Goal: Information Seeking & Learning: Learn about a topic

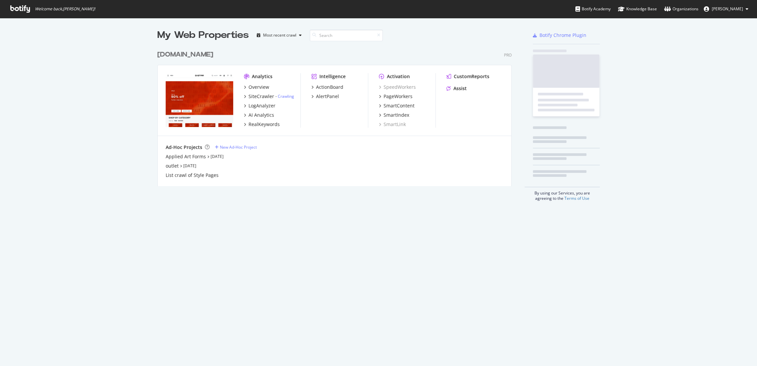
scroll to position [360, 745]
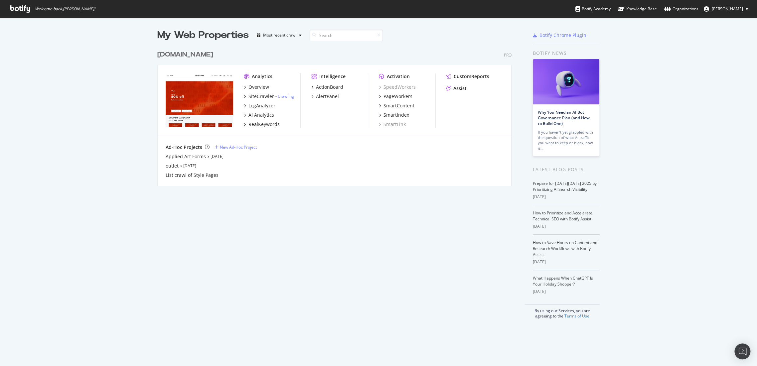
click at [192, 56] on div "[DOMAIN_NAME]" at bounding box center [185, 55] width 56 height 10
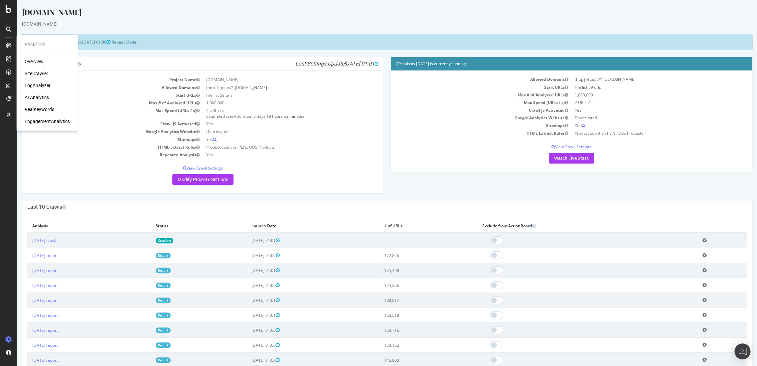
click at [48, 107] on div "RealKeywords" at bounding box center [40, 109] width 30 height 7
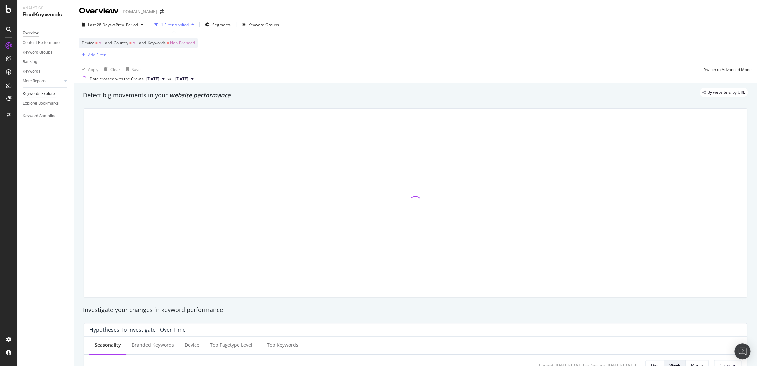
click at [40, 92] on div "Keywords Explorer" at bounding box center [39, 93] width 33 height 7
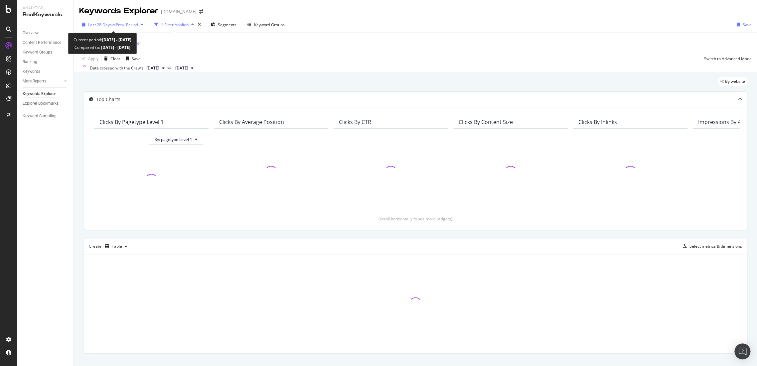
click at [109, 24] on span "Last 28 Days" at bounding box center [100, 25] width 24 height 6
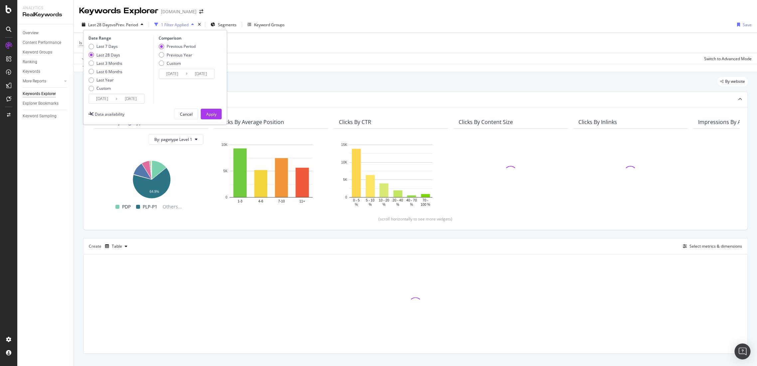
click at [157, 55] on div "Comparison Previous Period Previous Year Custom 2025/08/18 Navigate forward to …" at bounding box center [184, 69] width 63 height 69
click at [172, 52] on div "Previous Year" at bounding box center [180, 55] width 26 height 6
type input "2024/09/16"
type input "2024/10/13"
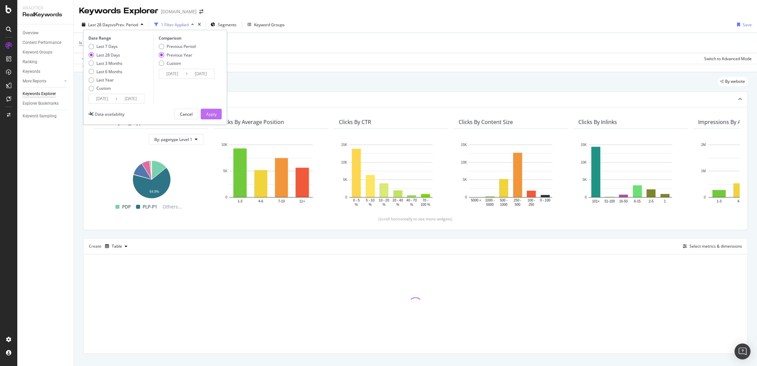
click at [211, 110] on div "Apply" at bounding box center [211, 114] width 10 height 10
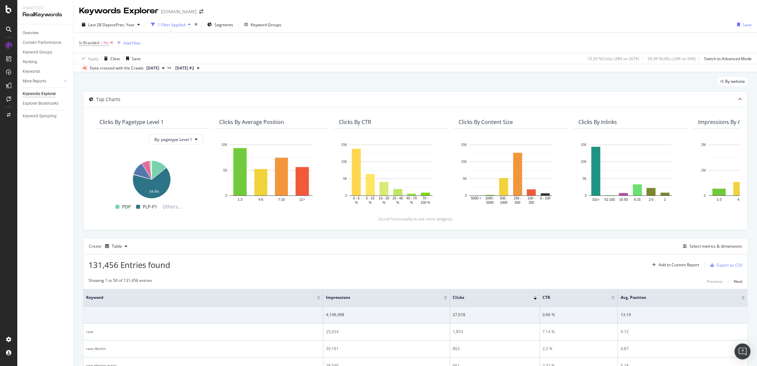
click at [111, 43] on icon at bounding box center [112, 43] width 6 height 7
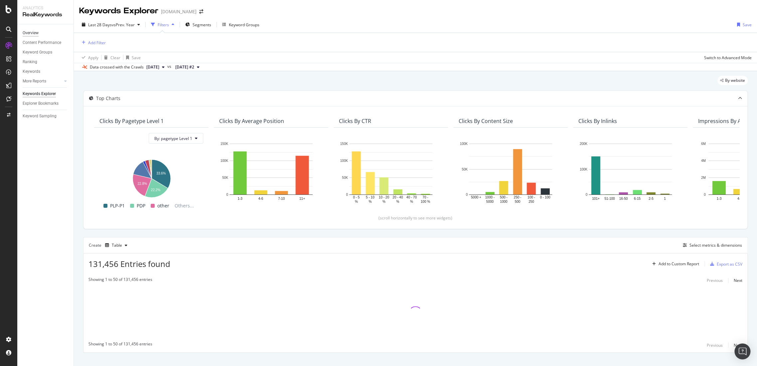
click at [25, 33] on div "Overview" at bounding box center [31, 33] width 16 height 7
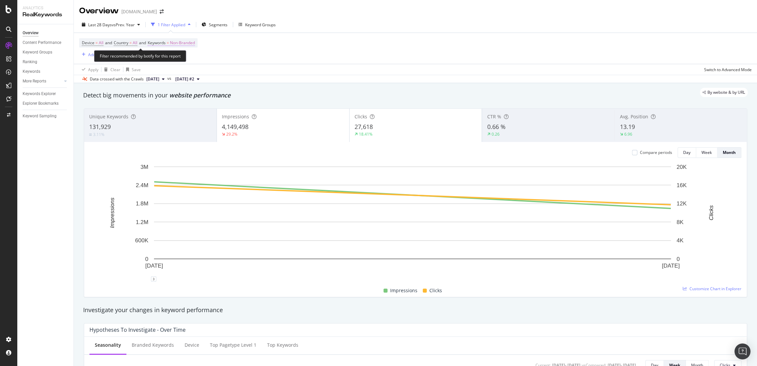
click at [187, 46] on span "Non-Branded" at bounding box center [182, 42] width 25 height 9
click at [182, 59] on span "Non-Branded" at bounding box center [171, 59] width 28 height 6
click at [181, 107] on span "All" at bounding box center [197, 110] width 68 height 6
click at [220, 74] on div "Apply" at bounding box center [225, 73] width 10 height 6
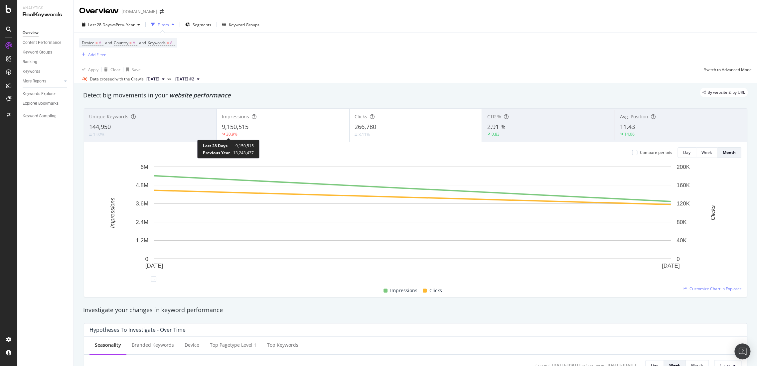
click at [232, 133] on div "30.9%" at bounding box center [231, 134] width 11 height 6
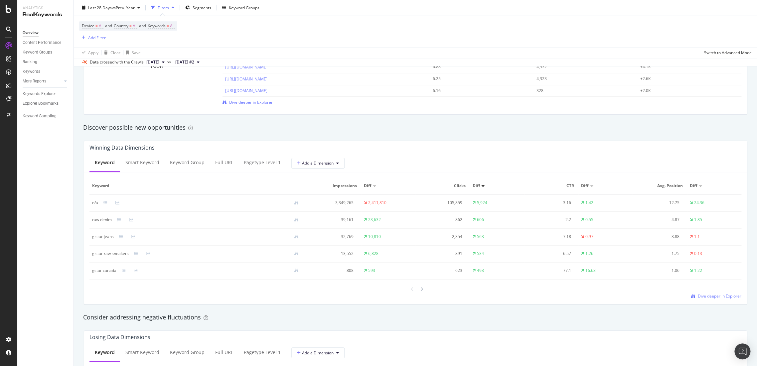
scroll to position [554, 0]
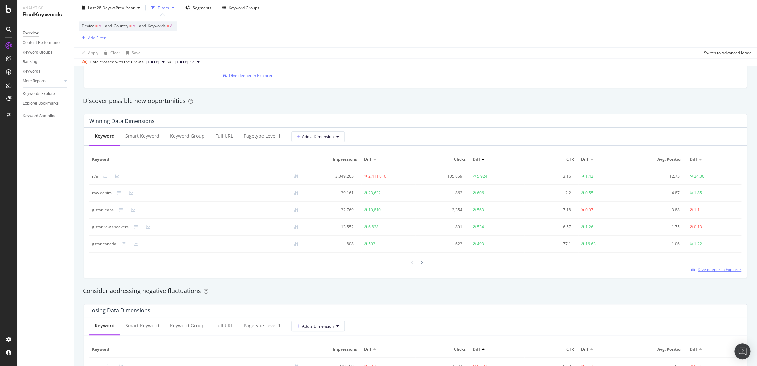
click at [701, 269] on span "Dive deeper in Explorer" at bounding box center [720, 270] width 44 height 6
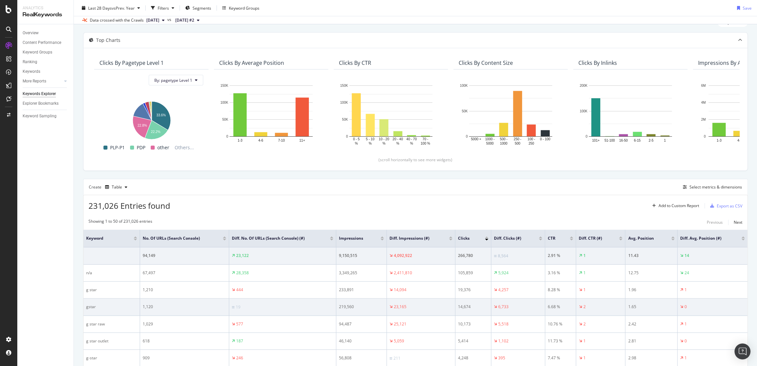
scroll to position [74, 0]
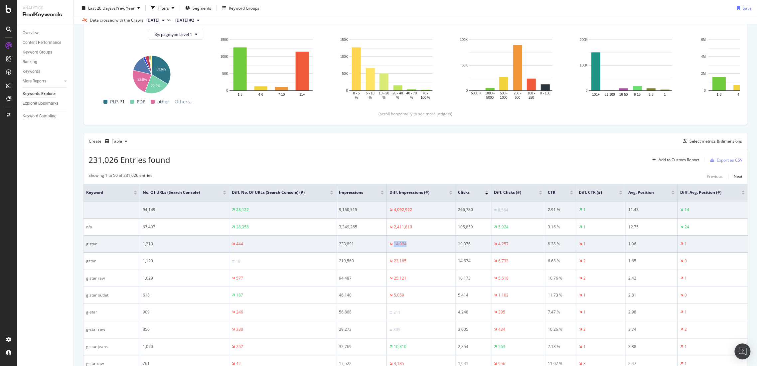
drag, startPoint x: 403, startPoint y: 245, endPoint x: 387, endPoint y: 245, distance: 16.3
click at [387, 245] on td "14,094" at bounding box center [421, 244] width 69 height 17
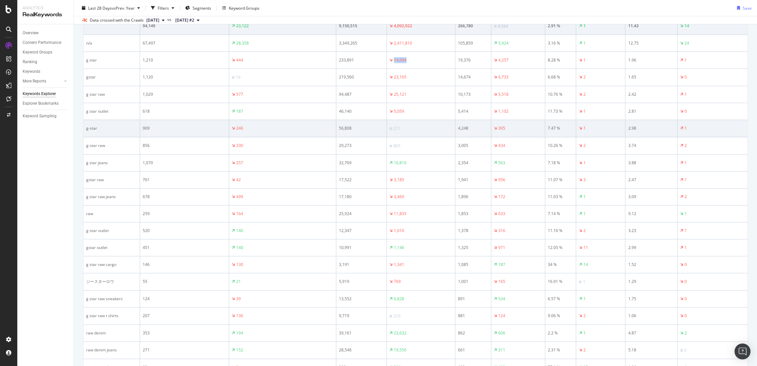
scroll to position [221, 0]
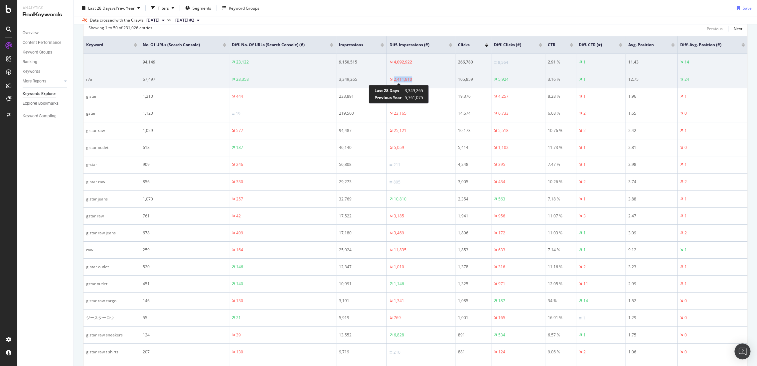
drag, startPoint x: 419, startPoint y: 77, endPoint x: 384, endPoint y: 78, distance: 35.6
click at [384, 78] on tr "n/a 67,497 28,358 3,349,265 2,411,810 105,859 5,924 3.16 % 1 12.75 24" at bounding box center [415, 79] width 664 height 17
click at [412, 85] on td "2,411,810" at bounding box center [421, 79] width 69 height 17
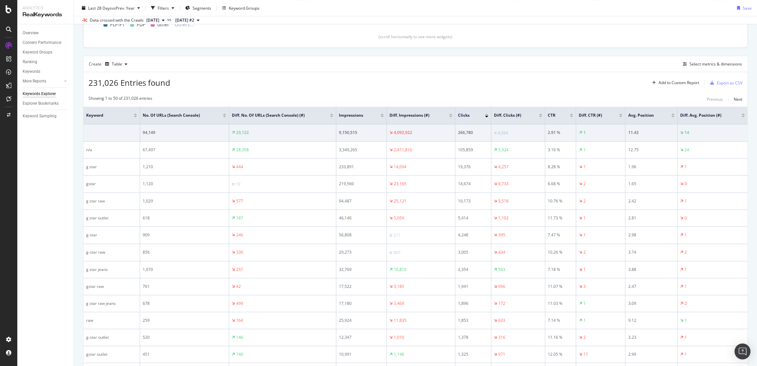
scroll to position [111, 0]
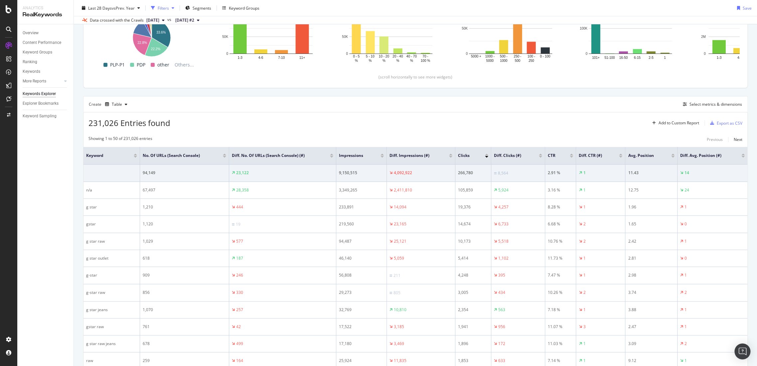
click at [167, 10] on div "Filters" at bounding box center [163, 8] width 11 height 6
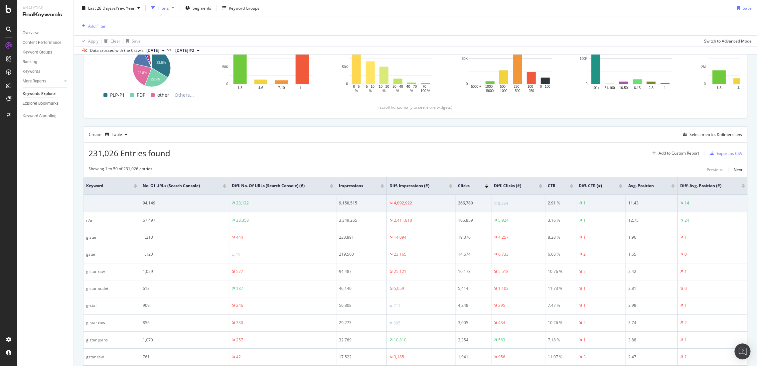
scroll to position [141, 0]
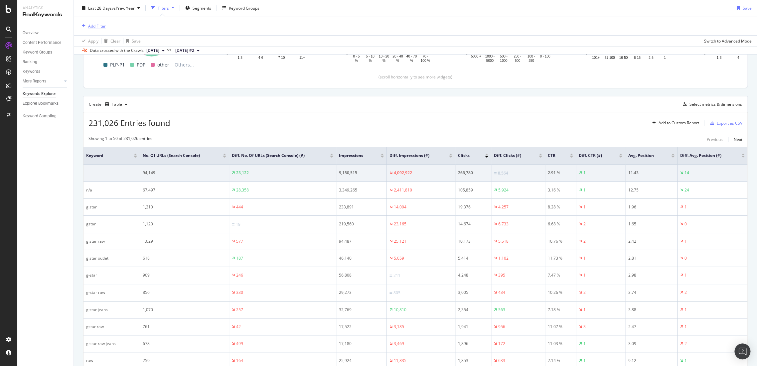
click at [97, 23] on div "Add Filter" at bounding box center [97, 26] width 18 height 6
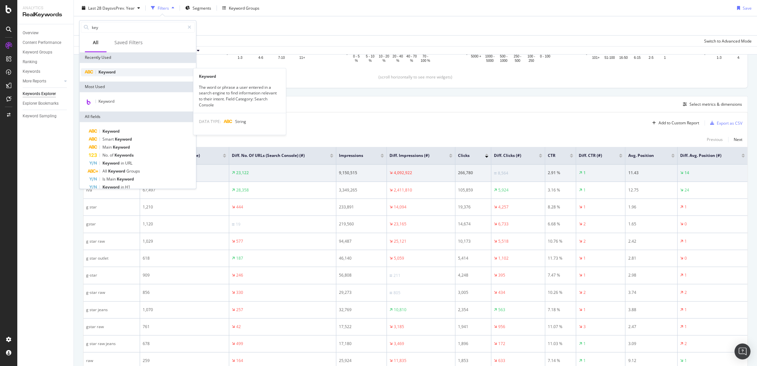
type input "key"
click at [131, 75] on div "Keyword" at bounding box center [138, 72] width 114 height 8
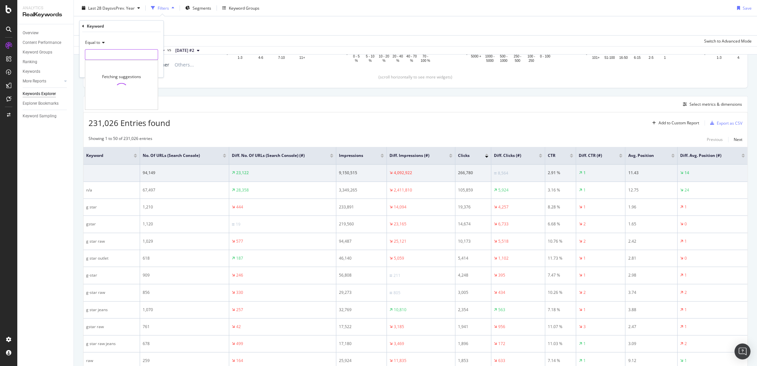
click at [126, 54] on input "text" at bounding box center [121, 54] width 72 height 11
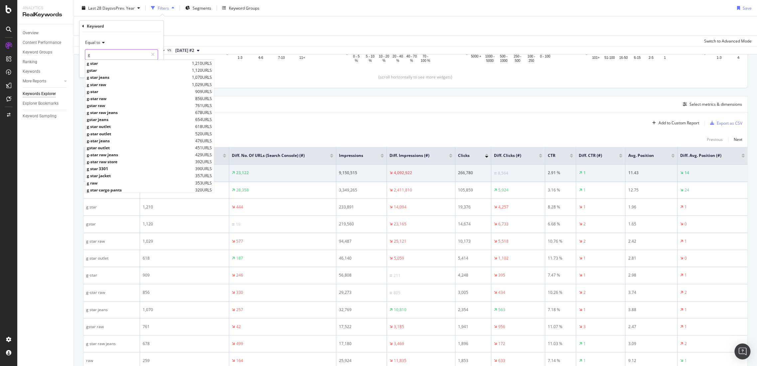
type input "g"
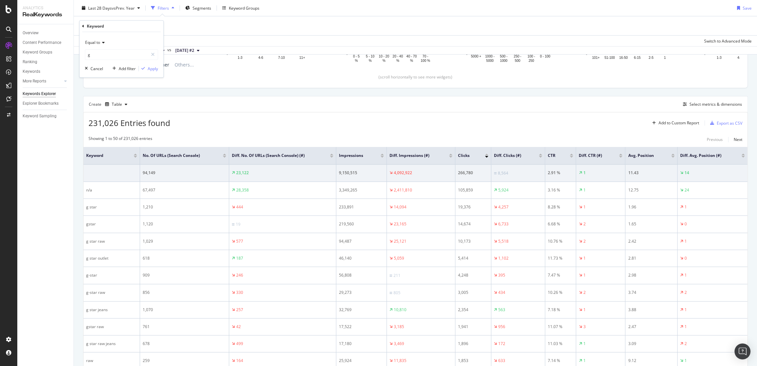
click at [125, 34] on div "Equal to g g Cancel Add filter Apply" at bounding box center [121, 54] width 84 height 45
click at [149, 70] on div "Apply" at bounding box center [153, 69] width 10 height 6
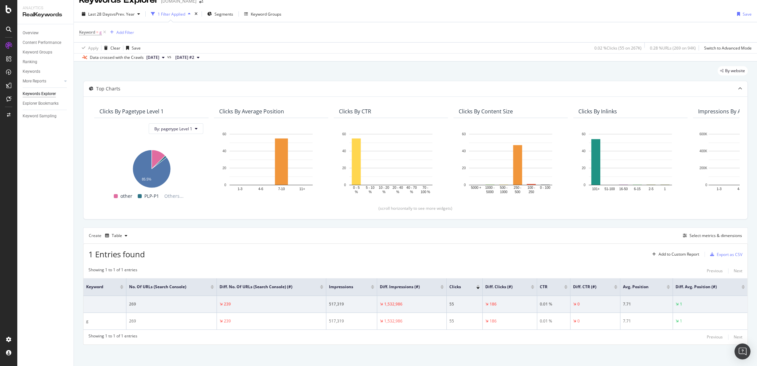
scroll to position [12, 0]
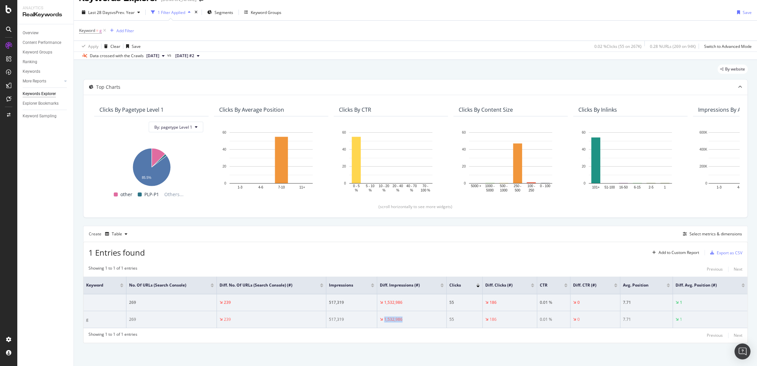
drag, startPoint x: 406, startPoint y: 318, endPoint x: 372, endPoint y: 318, distance: 33.9
click at [372, 318] on tr "g 269 239 517,319 1,532,986 55 186 0.01 % 0 7.71 1" at bounding box center [415, 319] width 664 height 17
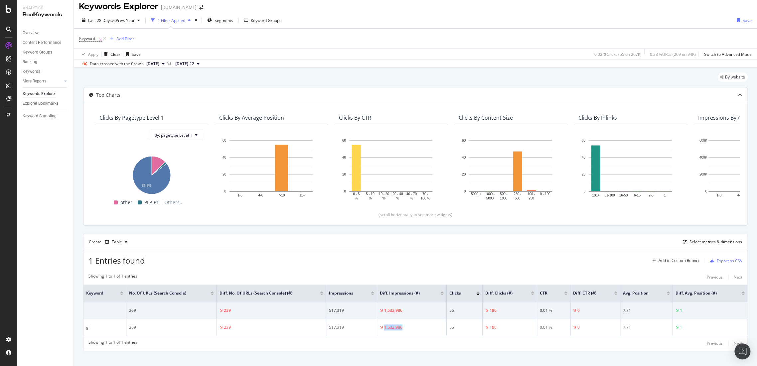
scroll to position [0, 0]
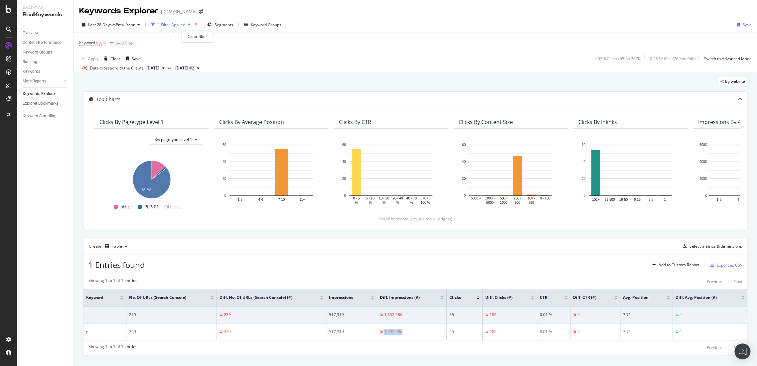
click at [196, 23] on icon "times" at bounding box center [196, 25] width 3 height 4
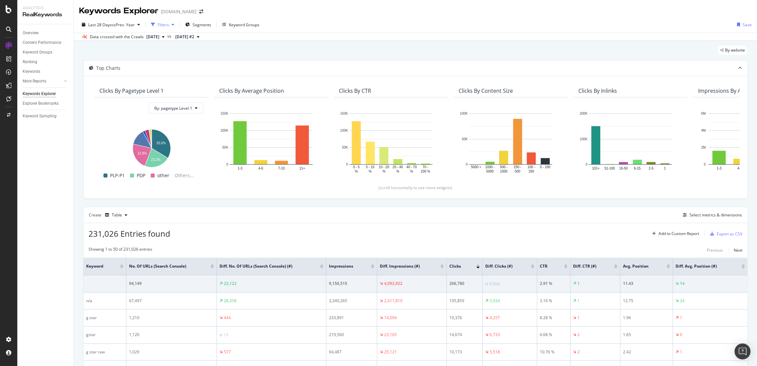
click at [156, 22] on div "button" at bounding box center [152, 24] width 9 height 9
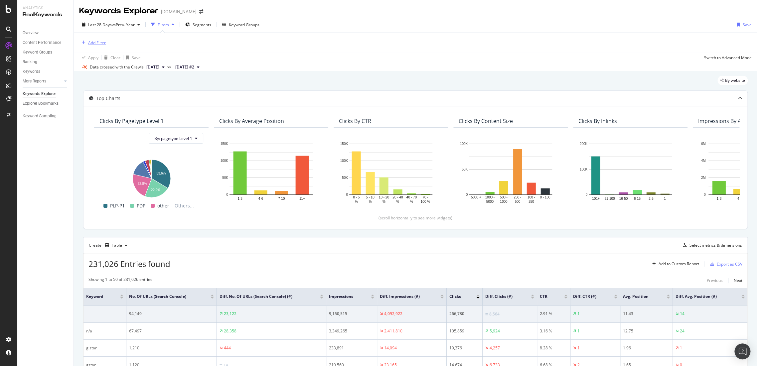
click at [99, 42] on div "Add Filter" at bounding box center [97, 43] width 18 height 6
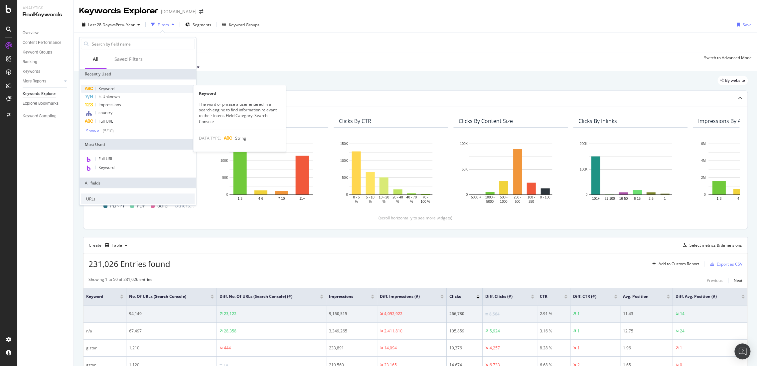
click at [104, 87] on span "Keyword" at bounding box center [106, 89] width 16 height 6
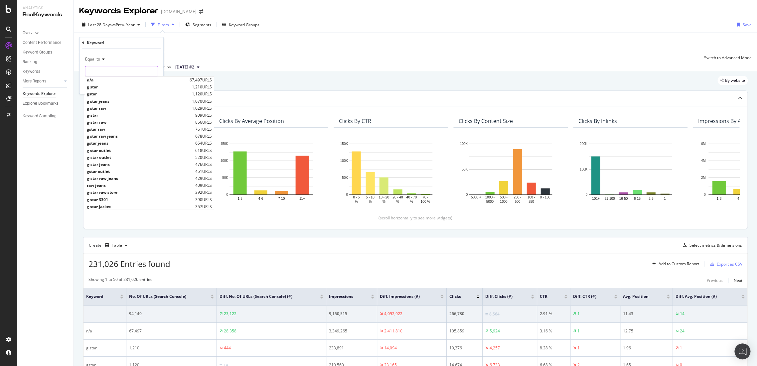
click at [117, 67] on input "text" at bounding box center [121, 71] width 72 height 11
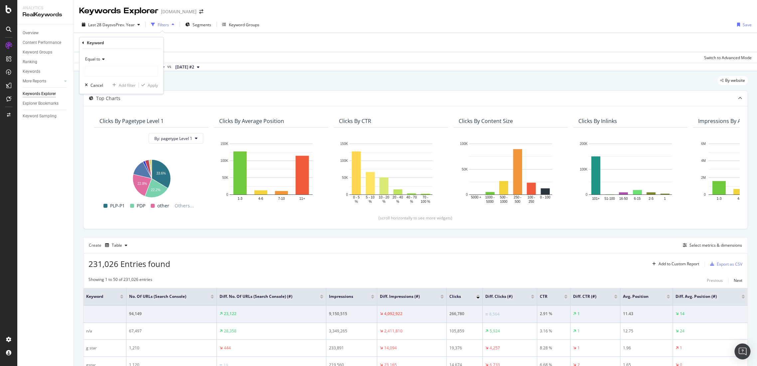
click at [101, 60] on icon at bounding box center [102, 59] width 5 height 4
click at [118, 83] on div "Not equal to" at bounding box center [121, 81] width 71 height 9
click at [122, 68] on input "text" at bounding box center [121, 71] width 72 height 11
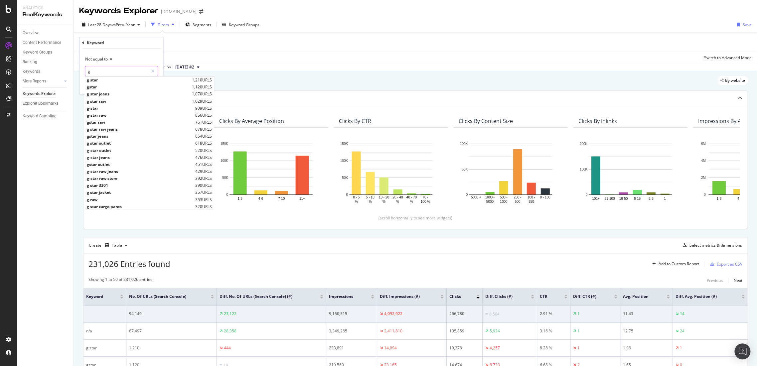
type input "g"
click at [135, 58] on div "Not equal to" at bounding box center [121, 59] width 73 height 11
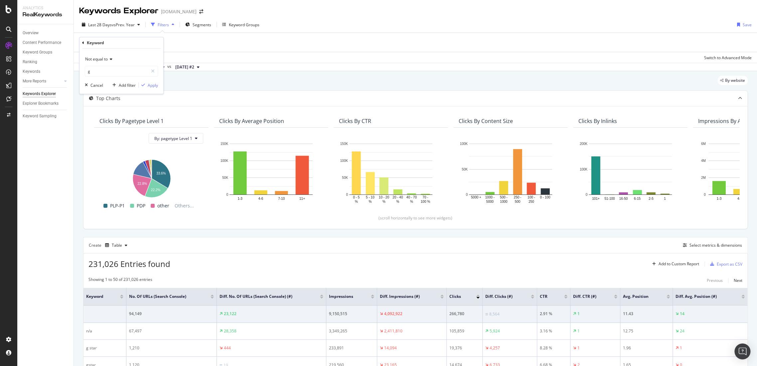
click at [148, 51] on div "Not equal to g g Cancel Add filter Apply" at bounding box center [121, 71] width 84 height 45
click at [153, 86] on div "Apply" at bounding box center [153, 85] width 10 height 6
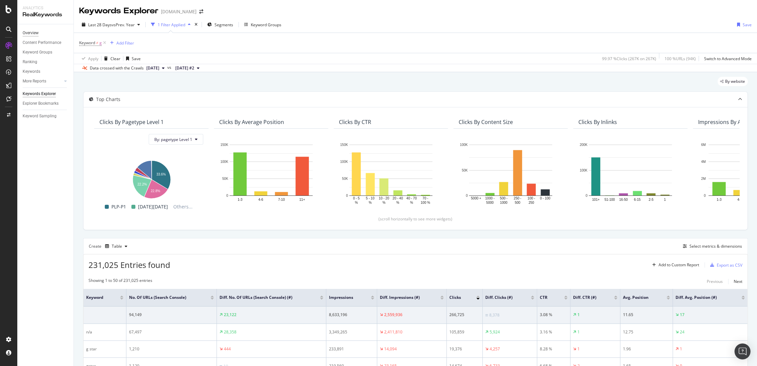
click at [35, 34] on div "Overview" at bounding box center [31, 33] width 16 height 7
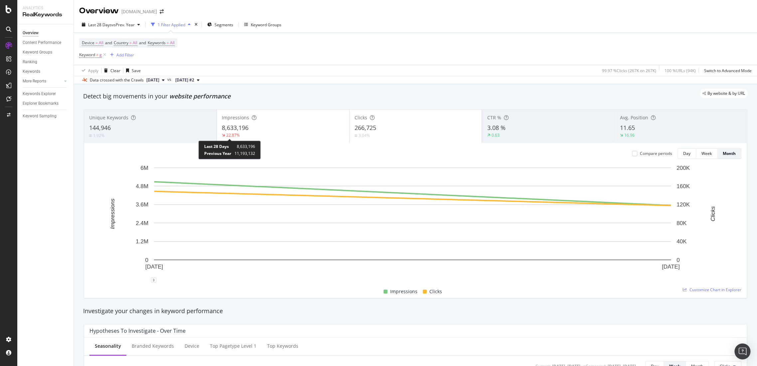
click at [231, 136] on div "22.87%" at bounding box center [233, 135] width 14 height 6
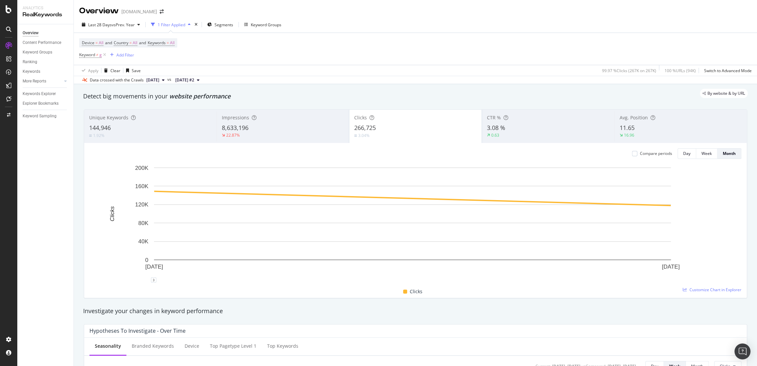
click at [235, 128] on span "8,633,196" at bounding box center [235, 128] width 27 height 8
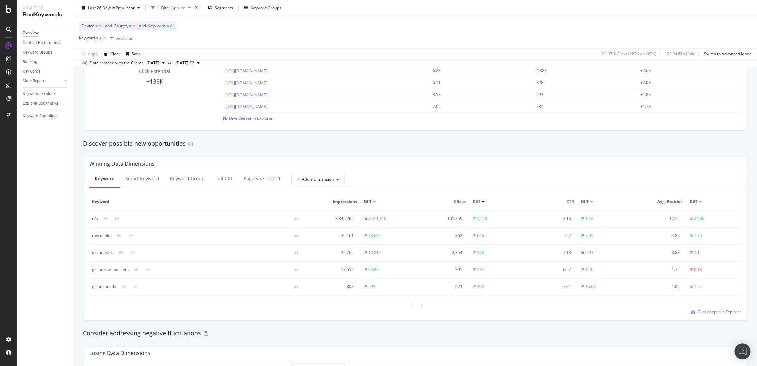
scroll to position [554, 0]
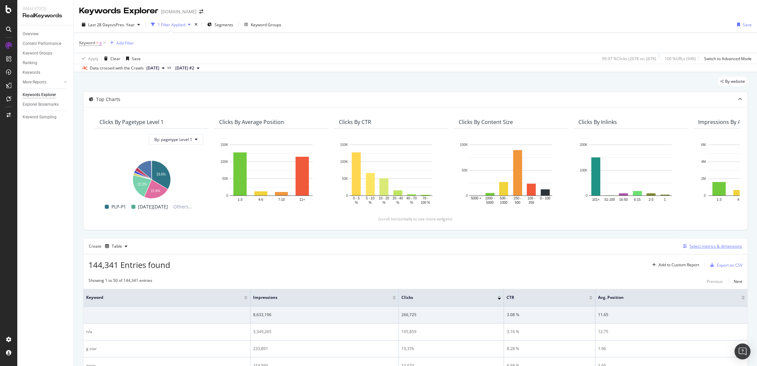
click at [691, 247] on div "Select metrics & dimensions" at bounding box center [715, 246] width 53 height 6
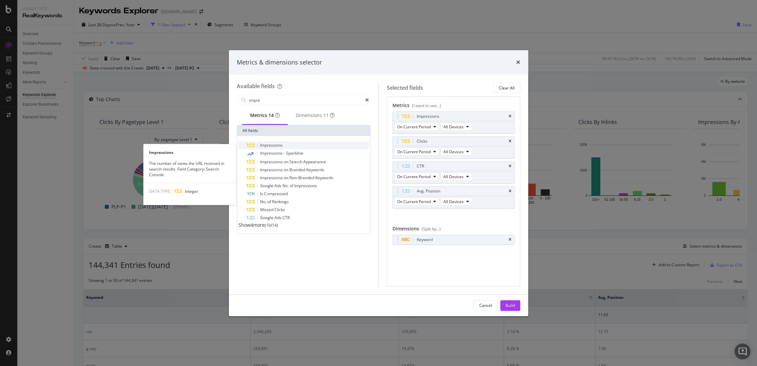
type input "impre"
click at [310, 145] on div "Impressions" at bounding box center [307, 145] width 122 height 8
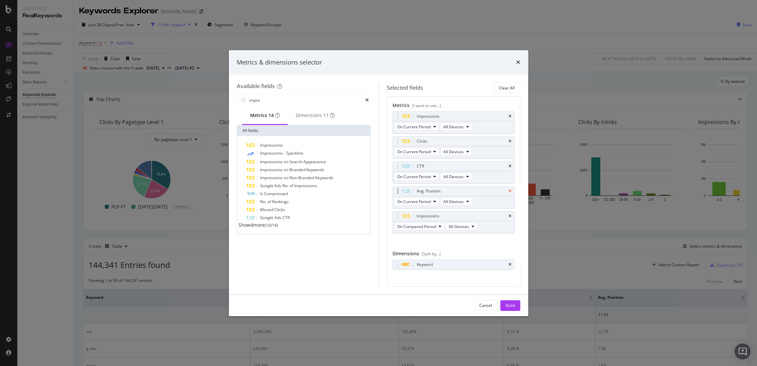
click at [508, 190] on icon "times" at bounding box center [509, 191] width 3 height 4
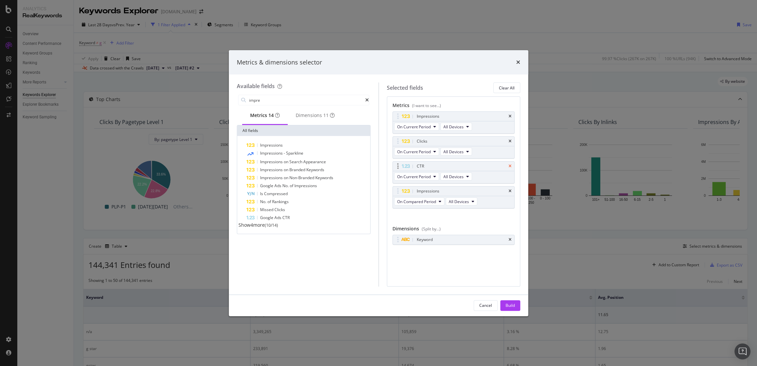
click at [511, 164] on icon "times" at bounding box center [509, 166] width 3 height 4
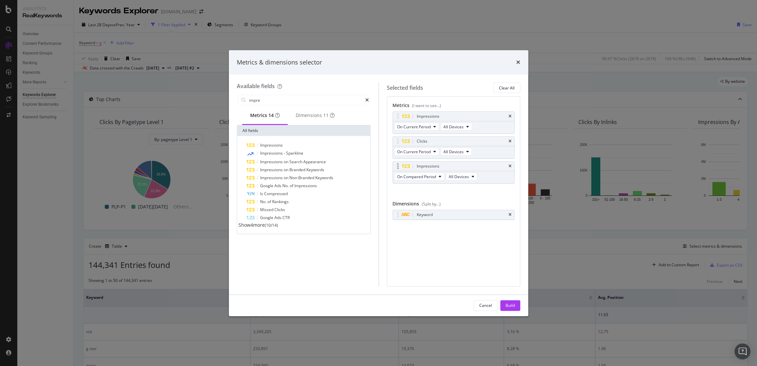
click at [511, 142] on icon "times" at bounding box center [509, 141] width 3 height 4
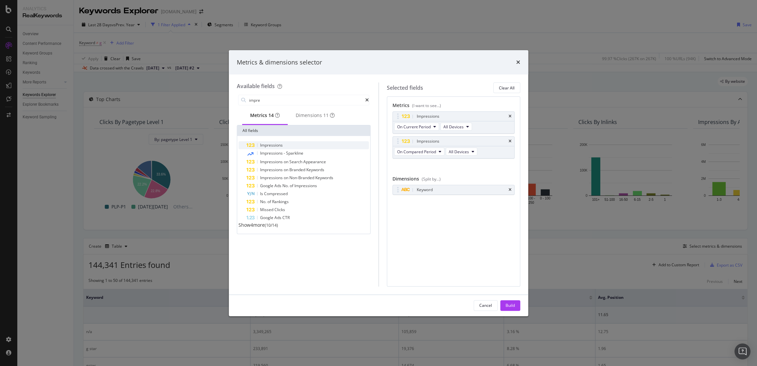
click at [292, 146] on div "Impressions" at bounding box center [307, 145] width 122 height 8
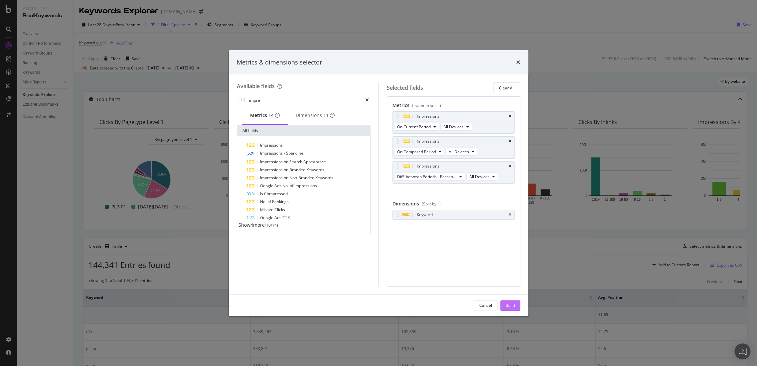
click at [516, 307] on button "Build" at bounding box center [510, 305] width 20 height 11
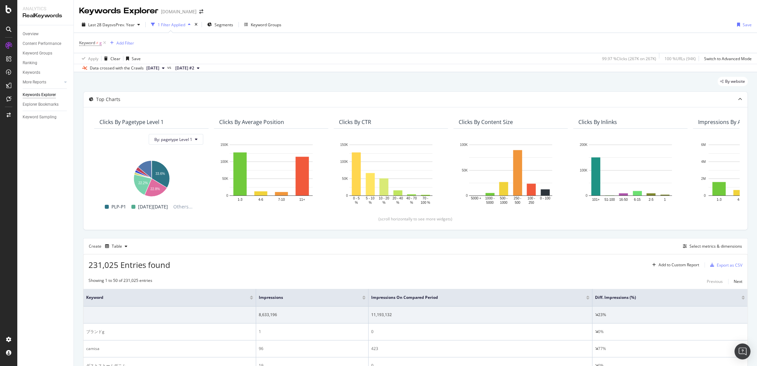
click at [174, 26] on div "1 Filter Applied" at bounding box center [172, 25] width 28 height 6
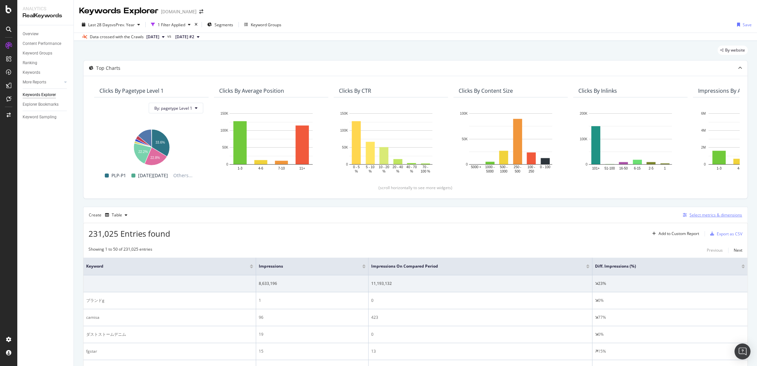
click at [713, 213] on div "Select metrics & dimensions" at bounding box center [715, 215] width 53 height 6
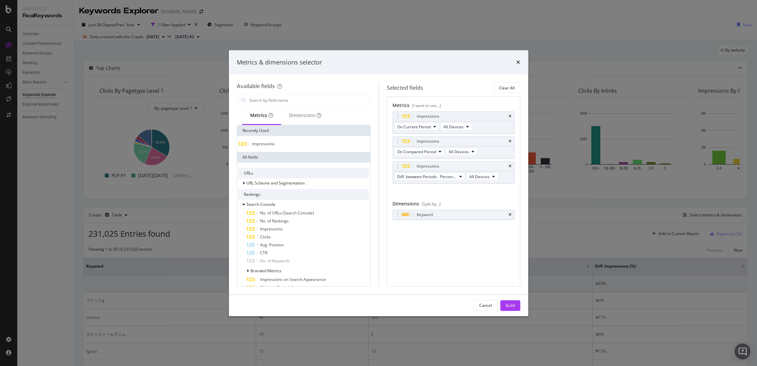
click at [291, 146] on div "Impressions" at bounding box center [303, 143] width 130 height 5
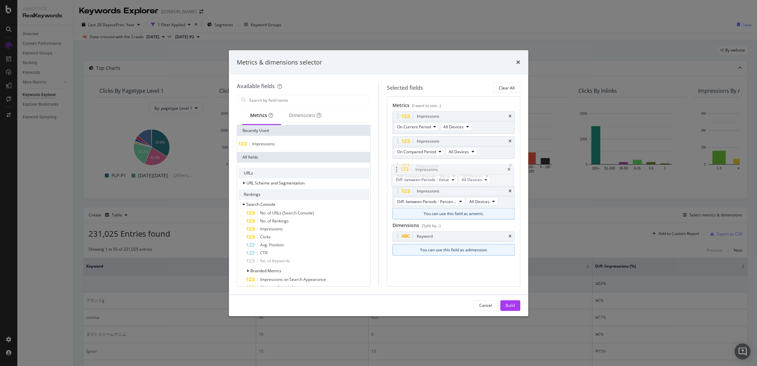
drag, startPoint x: 444, startPoint y: 192, endPoint x: 443, endPoint y: 170, distance: 21.6
click at [443, 170] on body "Analytics RealKeywords Overview Content Performance Keyword Groups Ranking Keyw…" at bounding box center [378, 183] width 757 height 366
click at [512, 302] on div "Build" at bounding box center [509, 306] width 9 height 10
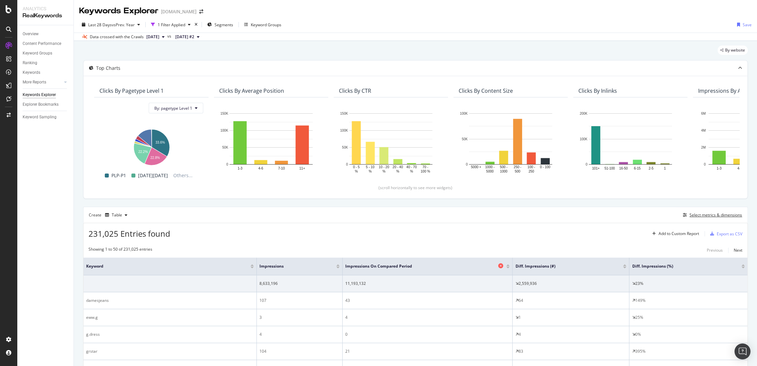
scroll to position [185, 0]
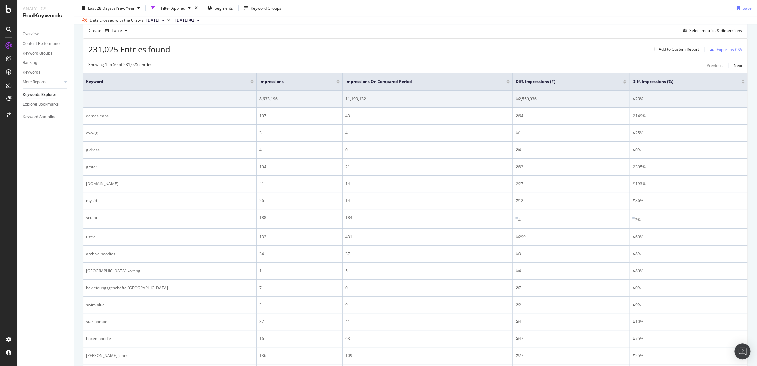
click at [623, 82] on div at bounding box center [624, 83] width 3 height 2
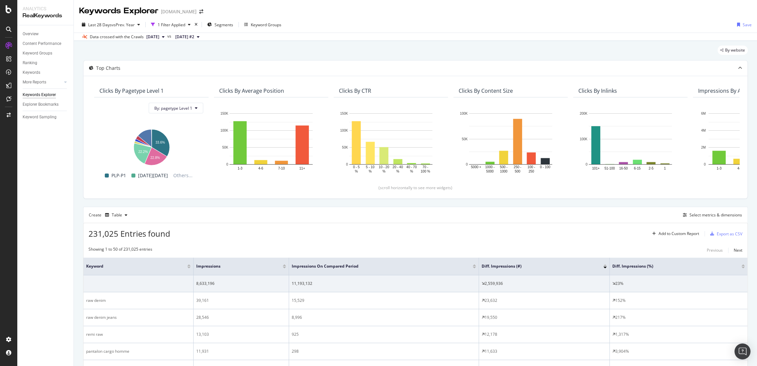
scroll to position [185, 0]
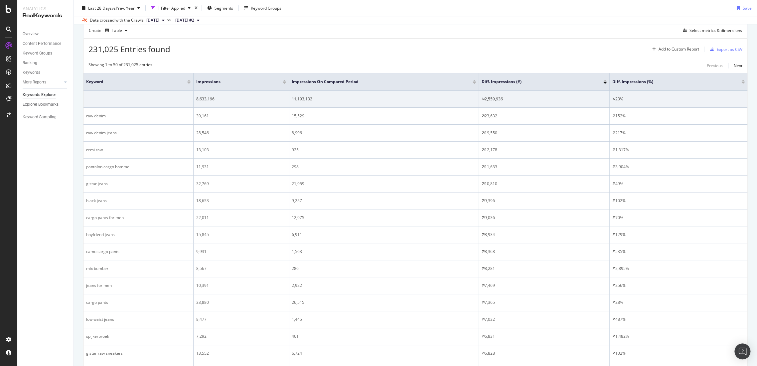
click at [606, 82] on div at bounding box center [604, 83] width 3 height 2
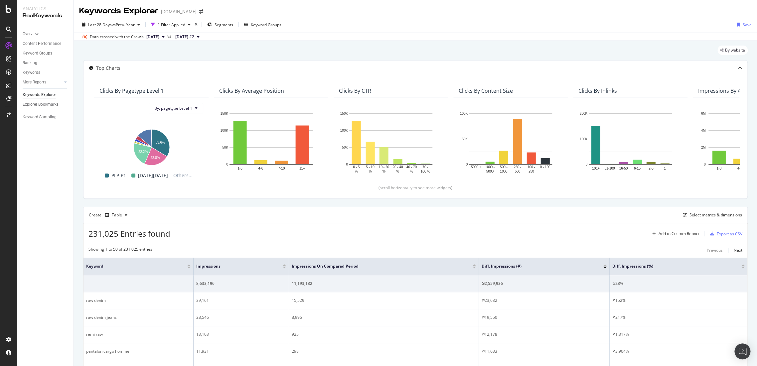
scroll to position [111, 0]
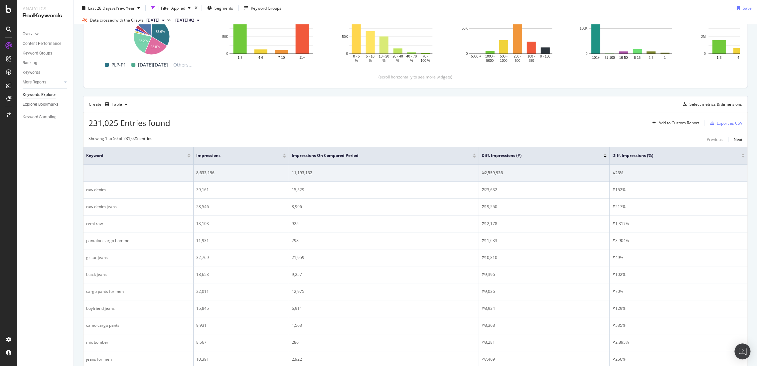
click at [605, 154] on div at bounding box center [604, 155] width 3 height 2
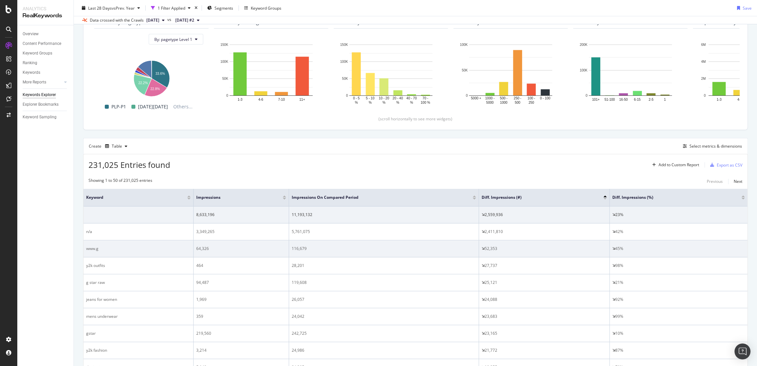
scroll to position [111, 0]
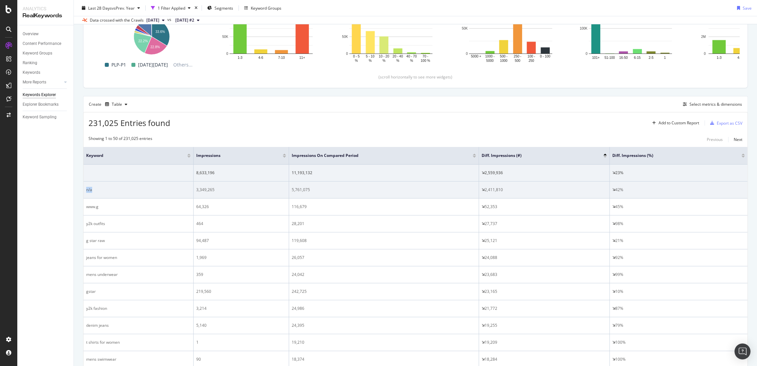
drag, startPoint x: 104, startPoint y: 193, endPoint x: 85, endPoint y: 191, distance: 19.1
click at [85, 191] on td "n/a" at bounding box center [138, 190] width 110 height 17
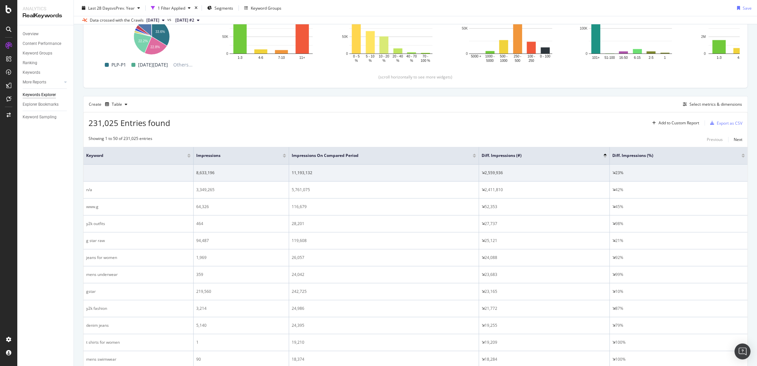
drag, startPoint x: 521, startPoint y: 131, endPoint x: 521, endPoint y: 147, distance: 15.3
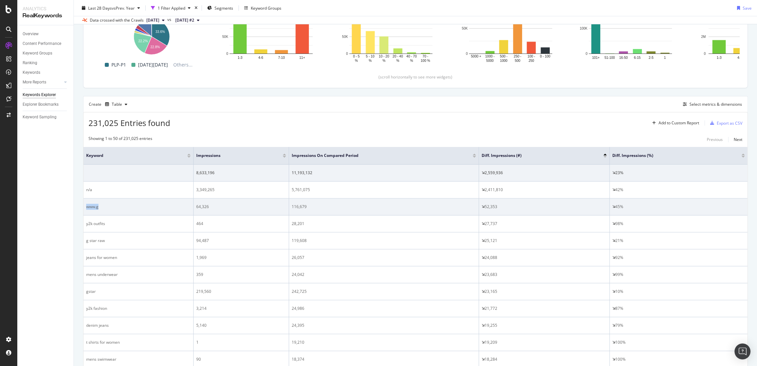
drag, startPoint x: 108, startPoint y: 205, endPoint x: 84, endPoint y: 205, distance: 23.6
click at [84, 205] on td "www.g" at bounding box center [138, 207] width 110 height 17
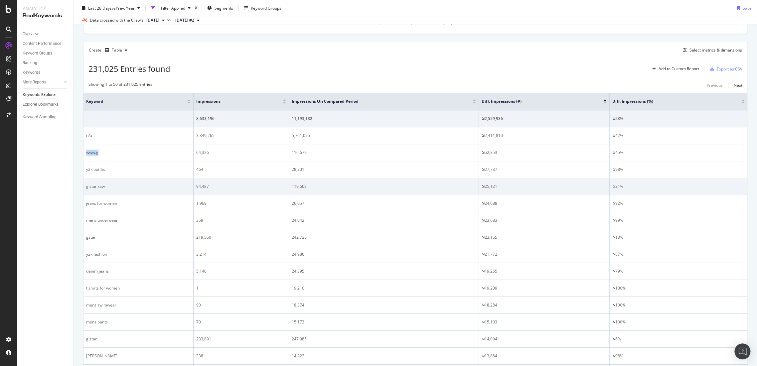
scroll to position [148, 0]
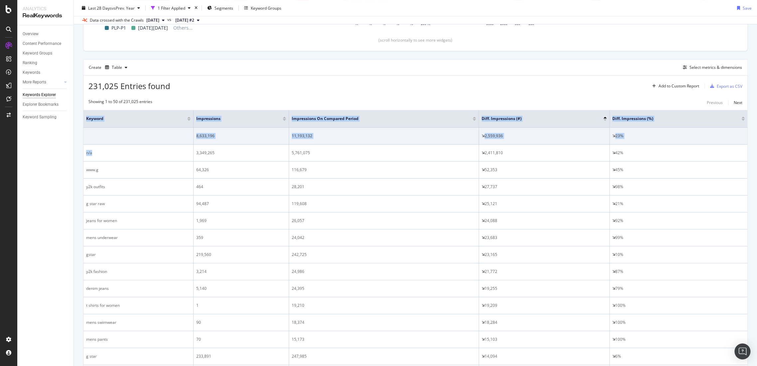
drag, startPoint x: 97, startPoint y: 153, endPoint x: 81, endPoint y: 154, distance: 15.7
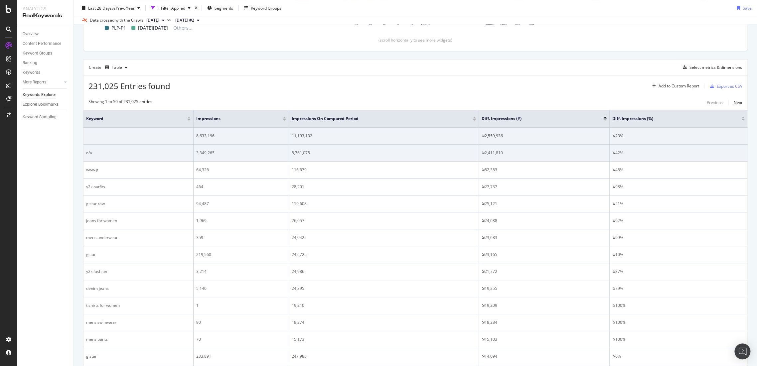
click at [579, 157] on td "2,411,810" at bounding box center [544, 153] width 131 height 17
drag, startPoint x: 507, startPoint y: 154, endPoint x: 474, endPoint y: 154, distance: 32.6
click at [474, 154] on tr "n/a 3,349,265 5,761,075 2,411,810 42%" at bounding box center [415, 153] width 664 height 17
